Goal: Book appointment/travel/reservation

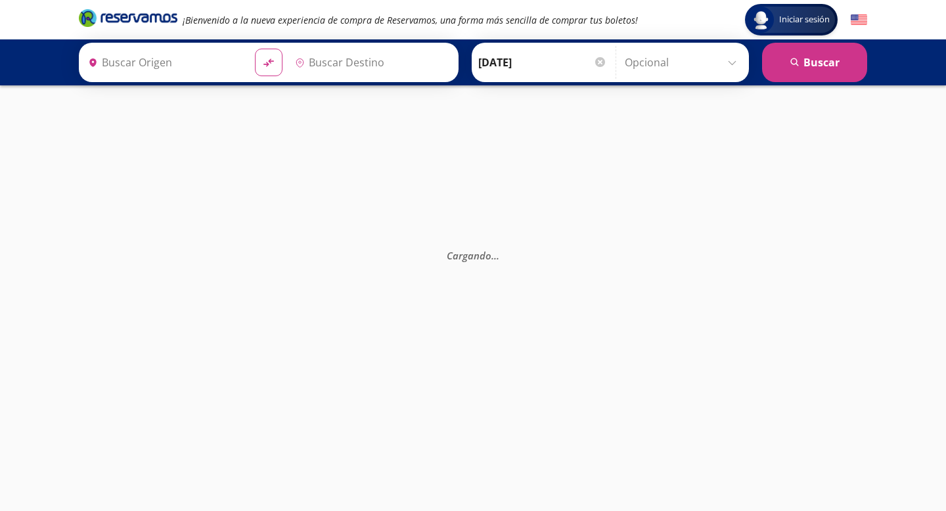
type input "[PERSON_NAME], [GEOGRAPHIC_DATA]"
type input "[GEOGRAPHIC_DATA], [GEOGRAPHIC_DATA]"
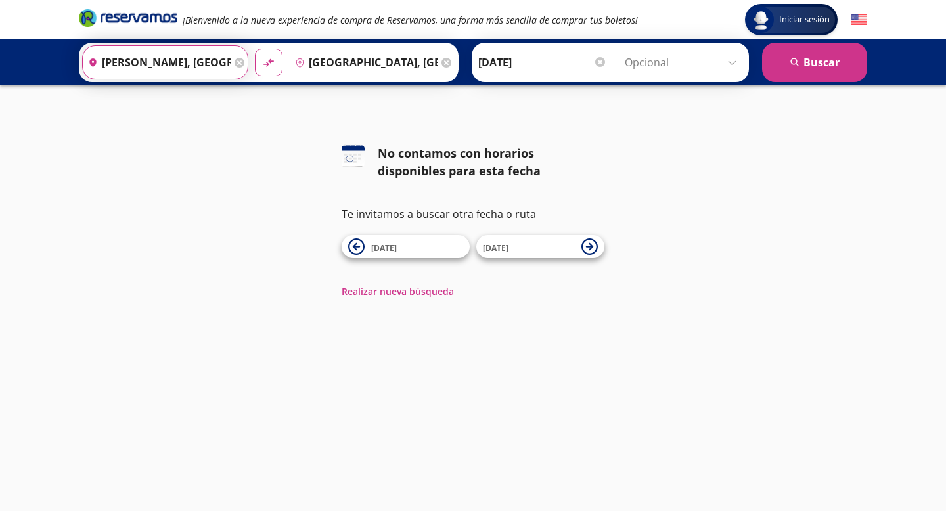
click at [183, 70] on input "[PERSON_NAME], [GEOGRAPHIC_DATA]" at bounding box center [157, 62] width 148 height 33
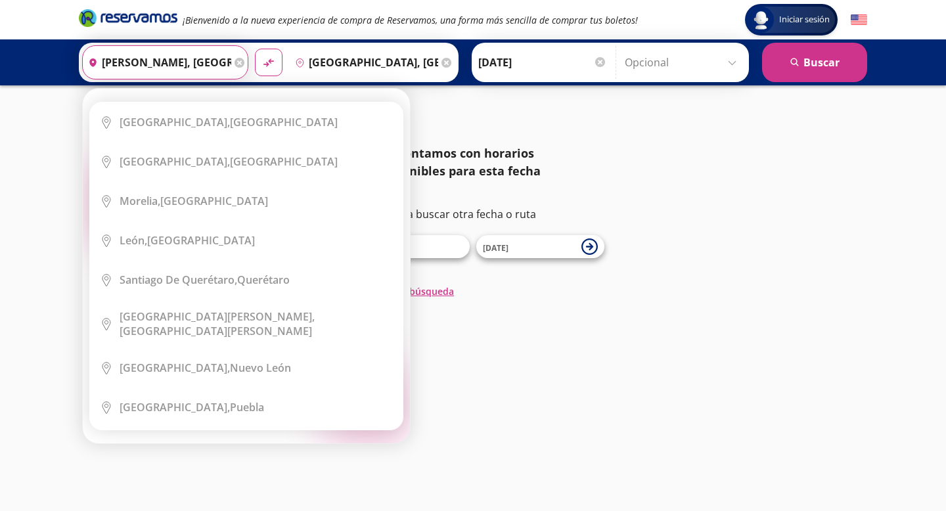
click at [182, 70] on input "[PERSON_NAME], [GEOGRAPHIC_DATA]" at bounding box center [157, 62] width 148 height 33
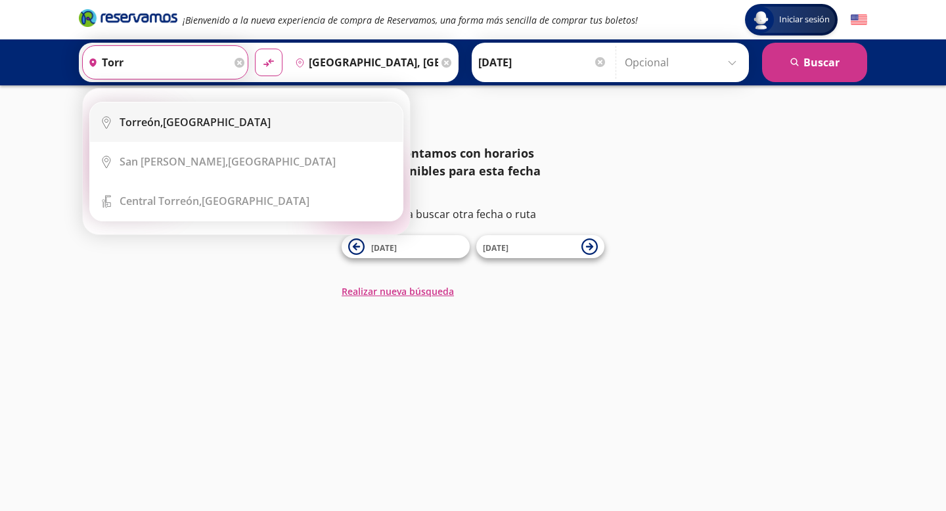
click at [167, 128] on div "[GEOGRAPHIC_DATA], [GEOGRAPHIC_DATA]" at bounding box center [195, 122] width 151 height 14
type input "[GEOGRAPHIC_DATA], [GEOGRAPHIC_DATA]"
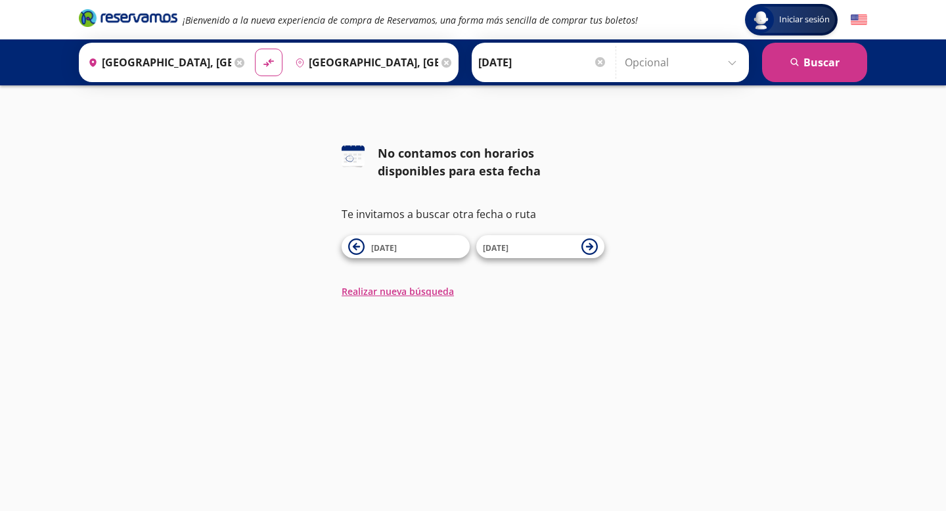
click at [811, 93] on div "Iniciar sesión Iniciar sesión ¡Bienvenido a la nueva experiencia de compra de R…" at bounding box center [473, 255] width 946 height 511
click at [815, 91] on div "Iniciar sesión Iniciar sesión ¡Bienvenido a la nueva experiencia de compra de R…" at bounding box center [473, 255] width 946 height 511
click at [822, 85] on div "Origen heroicons:map-pin-20-solid [GEOGRAPHIC_DATA], [GEOGRAPHIC_DATA] Destino …" at bounding box center [473, 62] width 946 height 46
click at [835, 70] on button "search [GEOGRAPHIC_DATA]" at bounding box center [814, 62] width 105 height 39
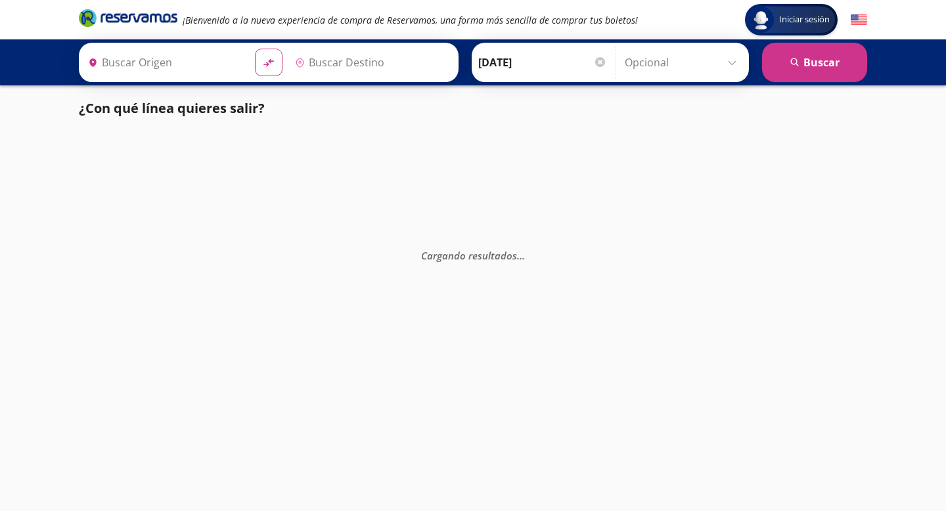
type input "[GEOGRAPHIC_DATA], [GEOGRAPHIC_DATA]"
